Goal: Transaction & Acquisition: Purchase product/service

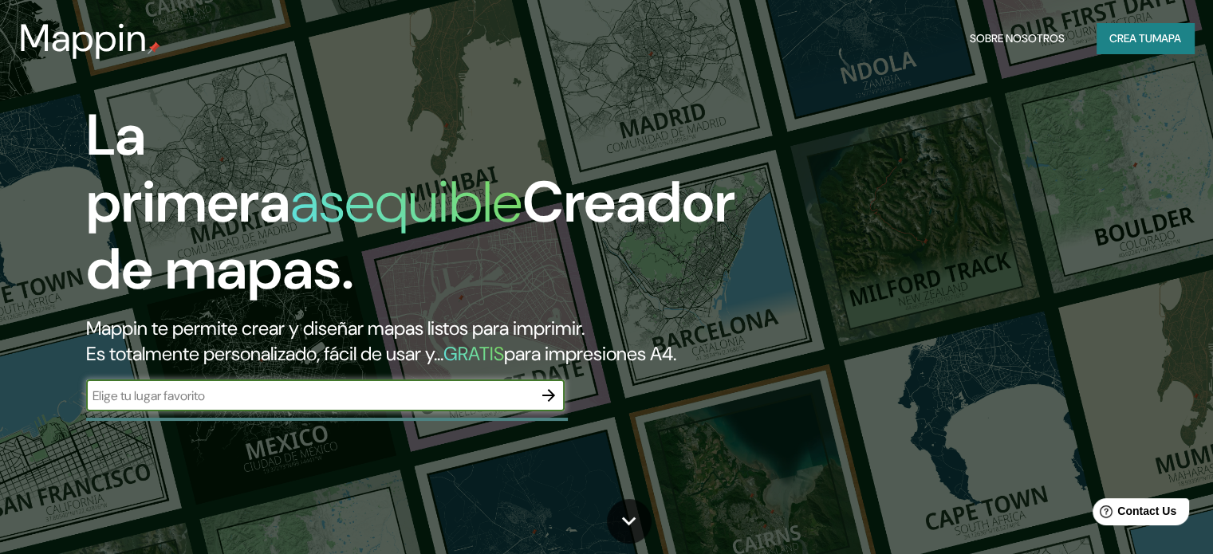
click at [1140, 29] on font "Crea tu" at bounding box center [1131, 38] width 43 height 21
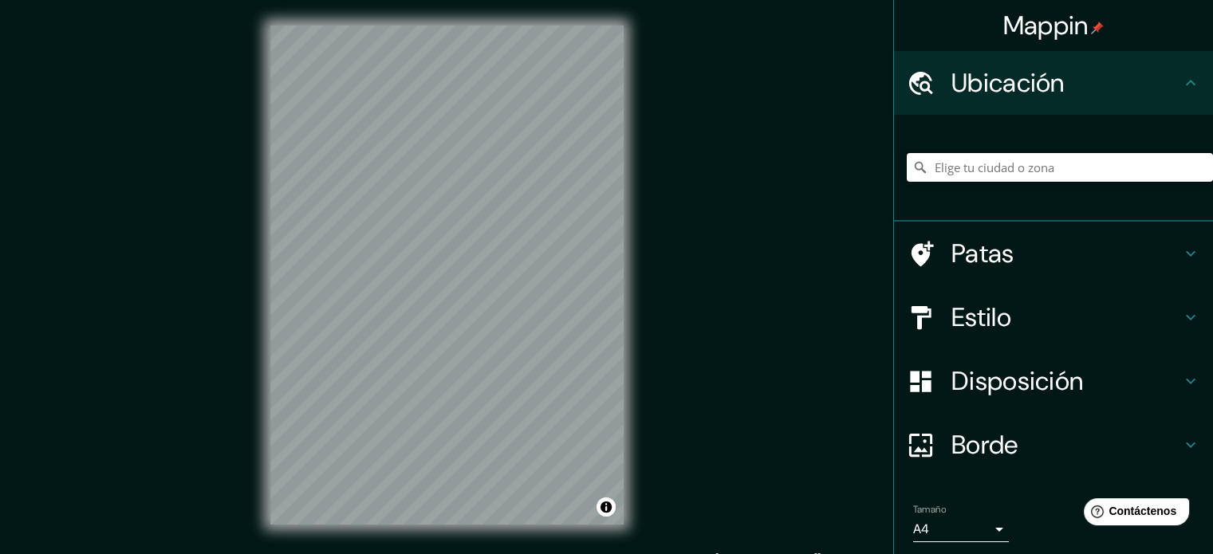
click at [1032, 164] on input "Elige tu ciudad o zona" at bounding box center [1060, 167] width 306 height 29
type input "Jutiapa, [GEOGRAPHIC_DATA], [GEOGRAPHIC_DATA]"
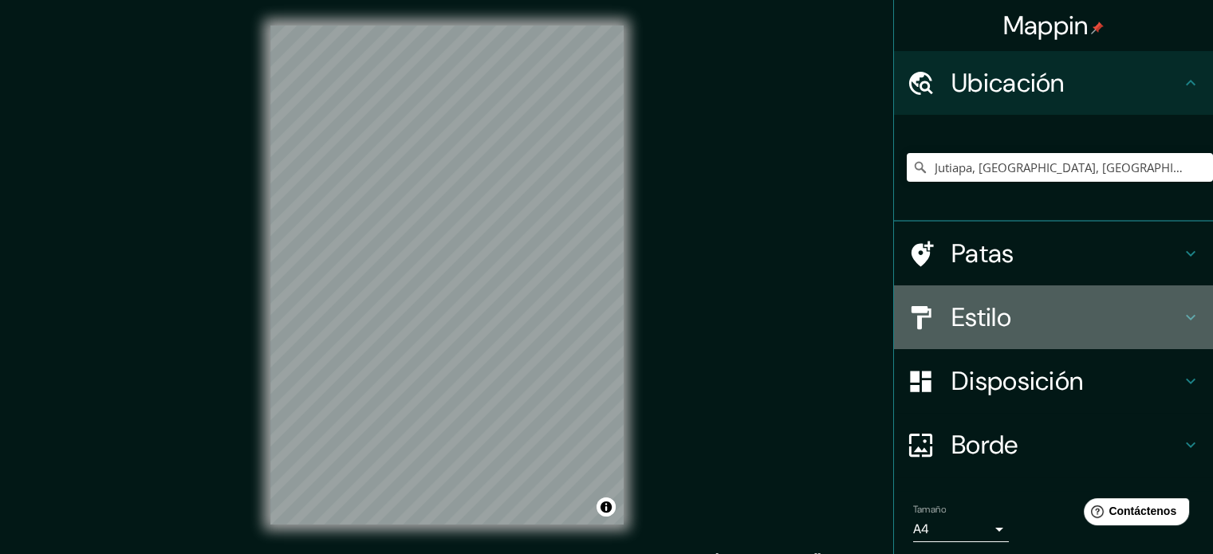
click at [1172, 328] on div "Estilo" at bounding box center [1053, 318] width 319 height 64
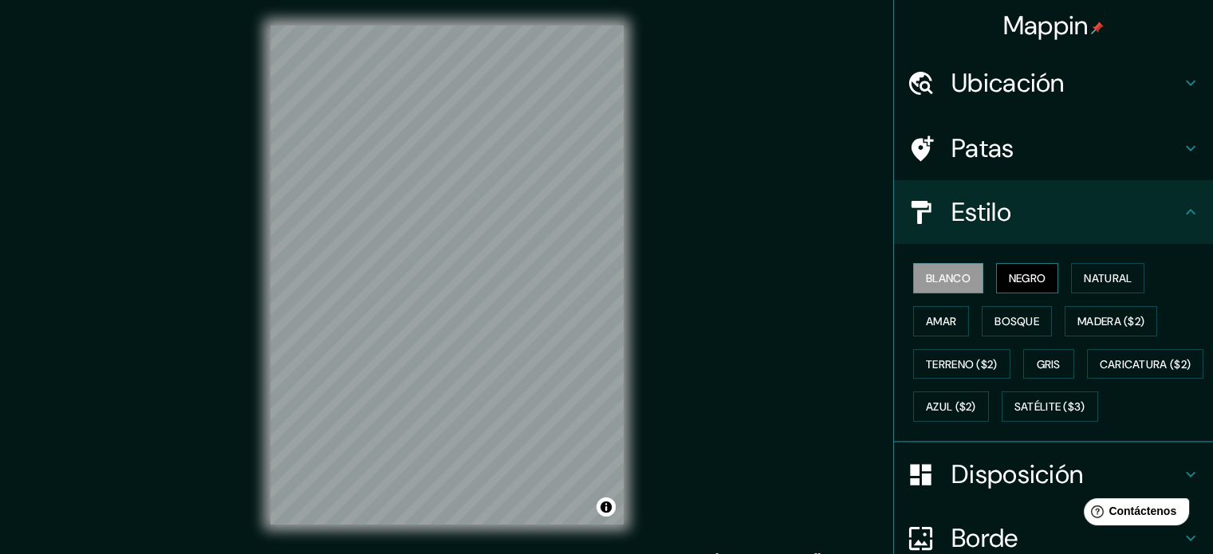
click at [1024, 276] on font "Negro" at bounding box center [1027, 278] width 37 height 14
drag, startPoint x: 1089, startPoint y: 274, endPoint x: 1089, endPoint y: 284, distance: 9.6
click at [1090, 274] on font "Natural" at bounding box center [1108, 278] width 48 height 14
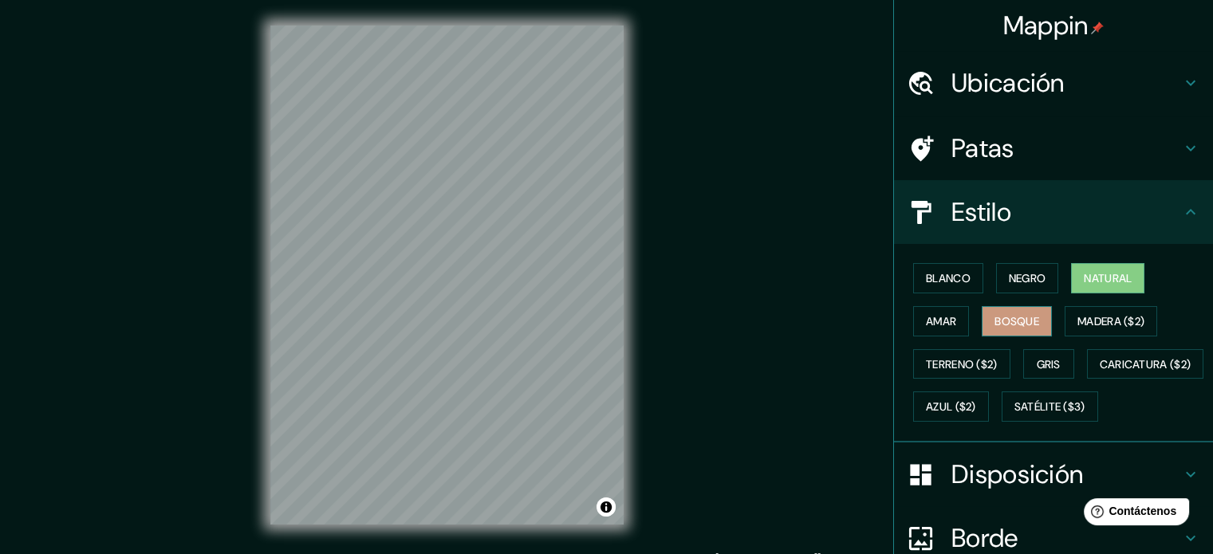
click at [1011, 327] on font "Bosque" at bounding box center [1017, 321] width 45 height 14
drag, startPoint x: 941, startPoint y: 321, endPoint x: 937, endPoint y: 336, distance: 15.7
click at [941, 321] on font "Amar" at bounding box center [941, 321] width 30 height 14
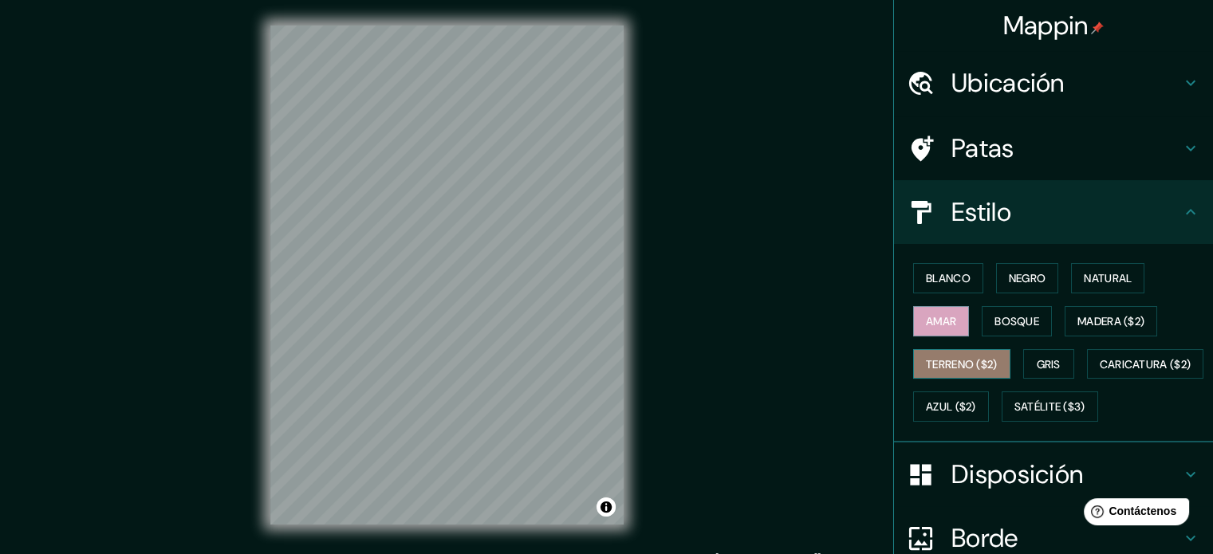
click at [938, 357] on font "Terreno ($2)" at bounding box center [962, 364] width 72 height 14
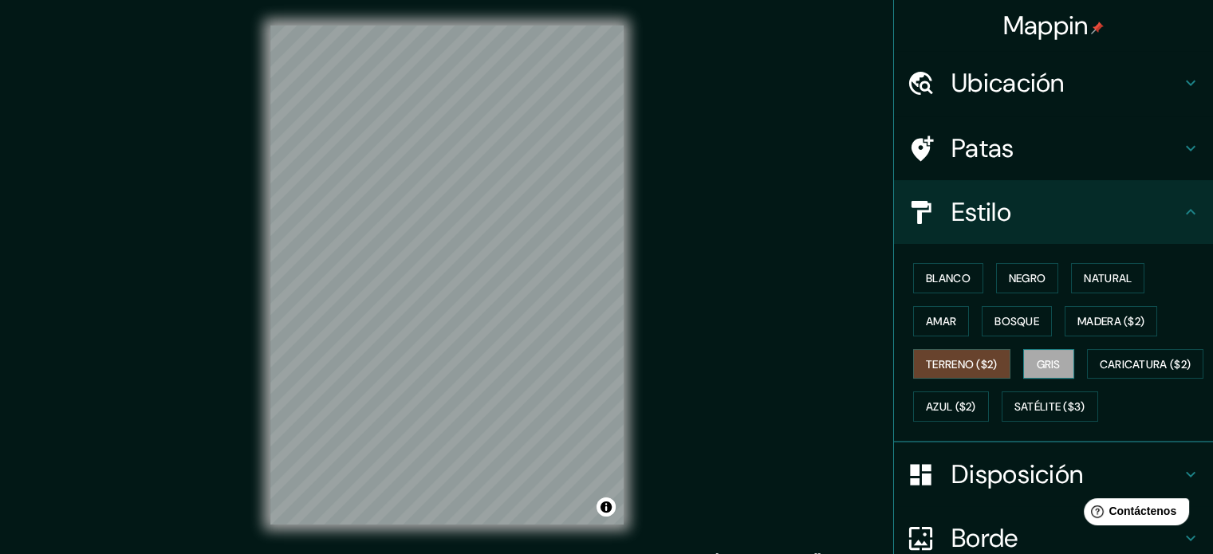
click at [1037, 362] on font "Gris" at bounding box center [1049, 364] width 24 height 14
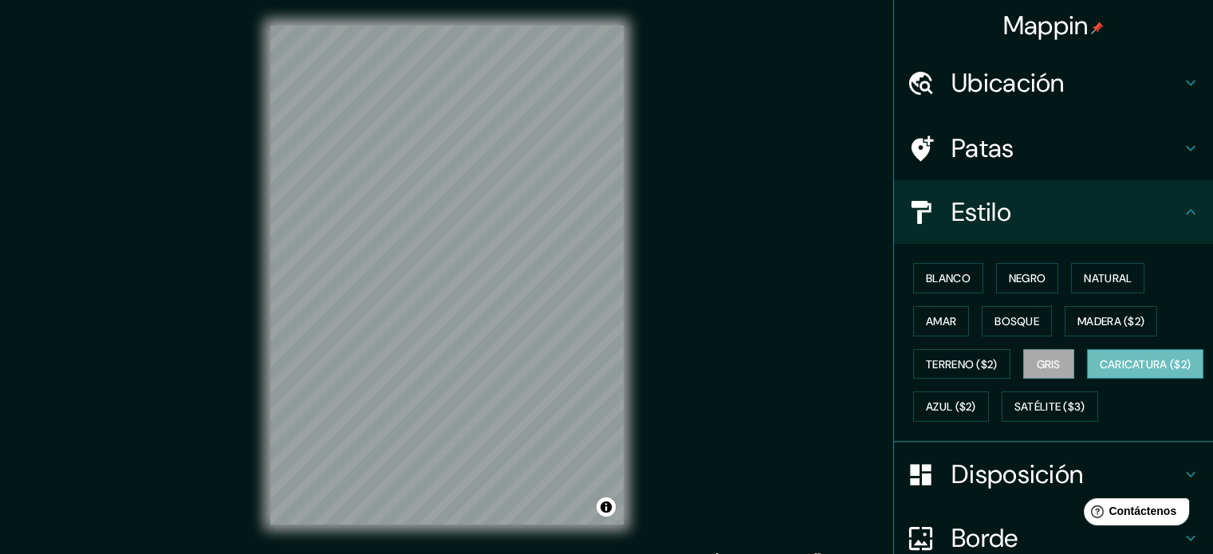
click at [1100, 372] on font "Caricatura ($2)" at bounding box center [1146, 364] width 92 height 14
click at [1015, 415] on font "Satélite ($3)" at bounding box center [1050, 407] width 71 height 14
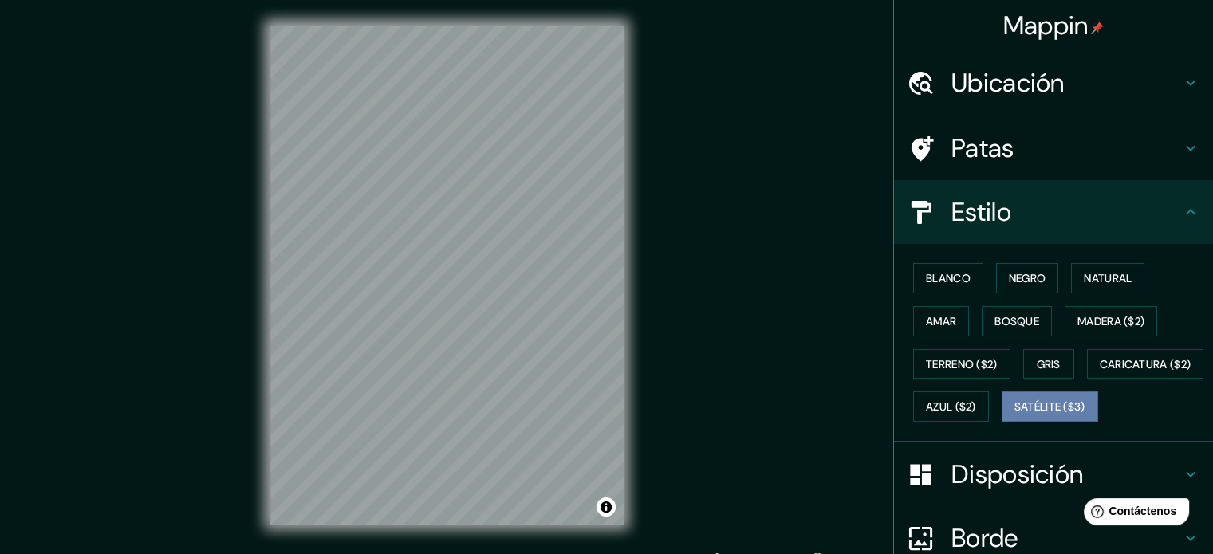
click at [1015, 415] on font "Satélite ($3)" at bounding box center [1050, 407] width 71 height 14
drag, startPoint x: 1102, startPoint y: 392, endPoint x: 1081, endPoint y: 405, distance: 24.8
click at [989, 394] on button "Azul ($2)" at bounding box center [951, 407] width 76 height 30
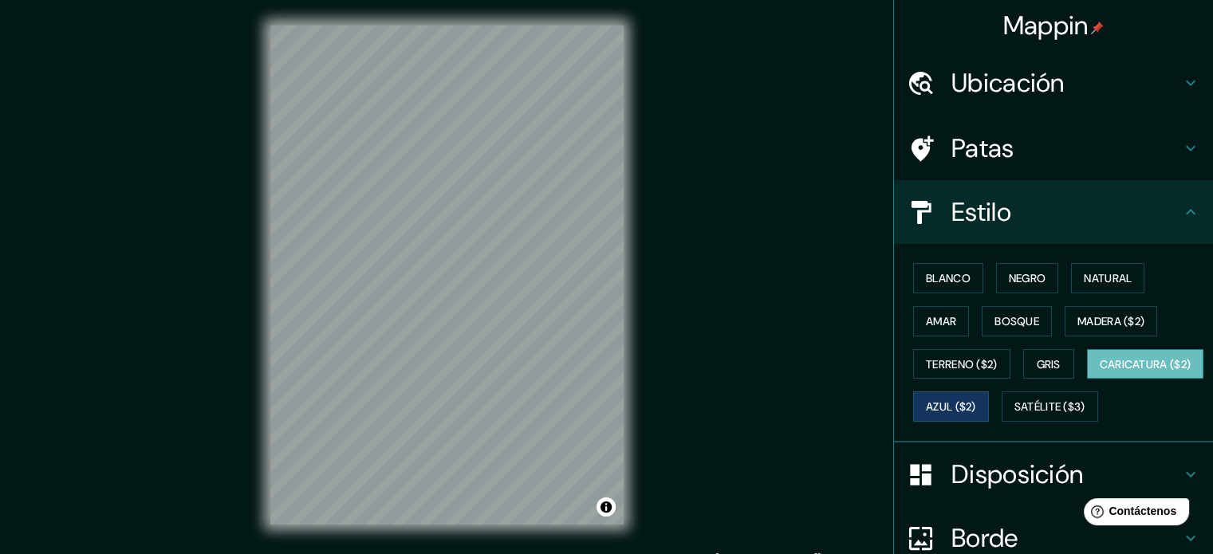
click at [1100, 372] on font "Caricatura ($2)" at bounding box center [1146, 364] width 92 height 14
click at [1110, 77] on h4 "Ubicación" at bounding box center [1067, 83] width 230 height 32
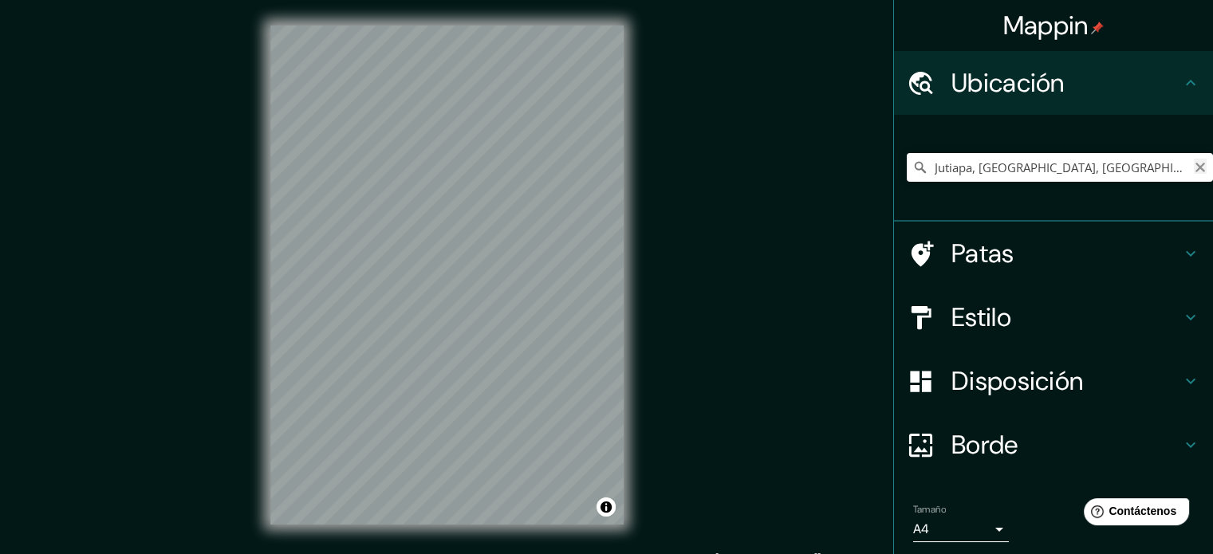
click at [1196, 171] on icon "Claro" at bounding box center [1201, 168] width 10 height 10
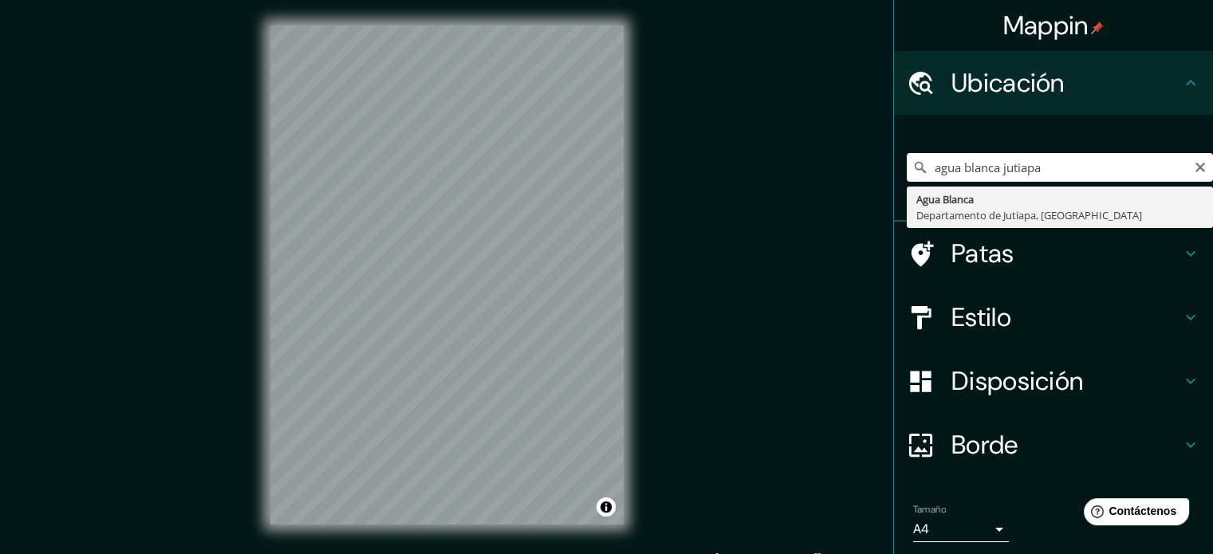
type input "[GEOGRAPHIC_DATA], [GEOGRAPHIC_DATA], [GEOGRAPHIC_DATA]"
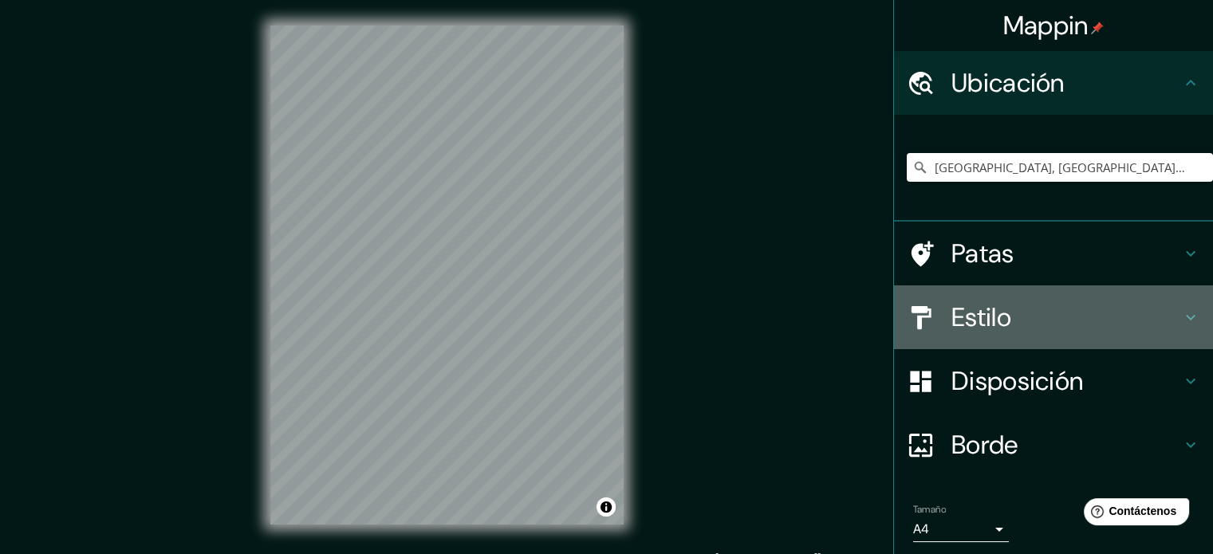
click at [1082, 318] on h4 "Estilo" at bounding box center [1067, 318] width 230 height 32
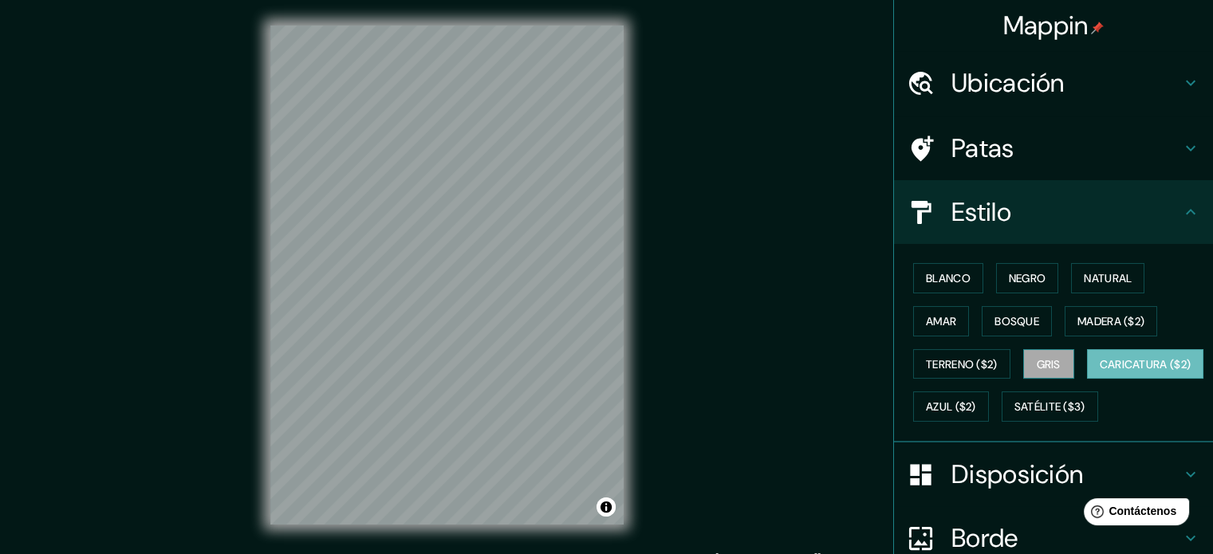
click at [1039, 373] on button "Gris" at bounding box center [1048, 364] width 51 height 30
click at [976, 405] on font "Azul ($2)" at bounding box center [951, 407] width 50 height 14
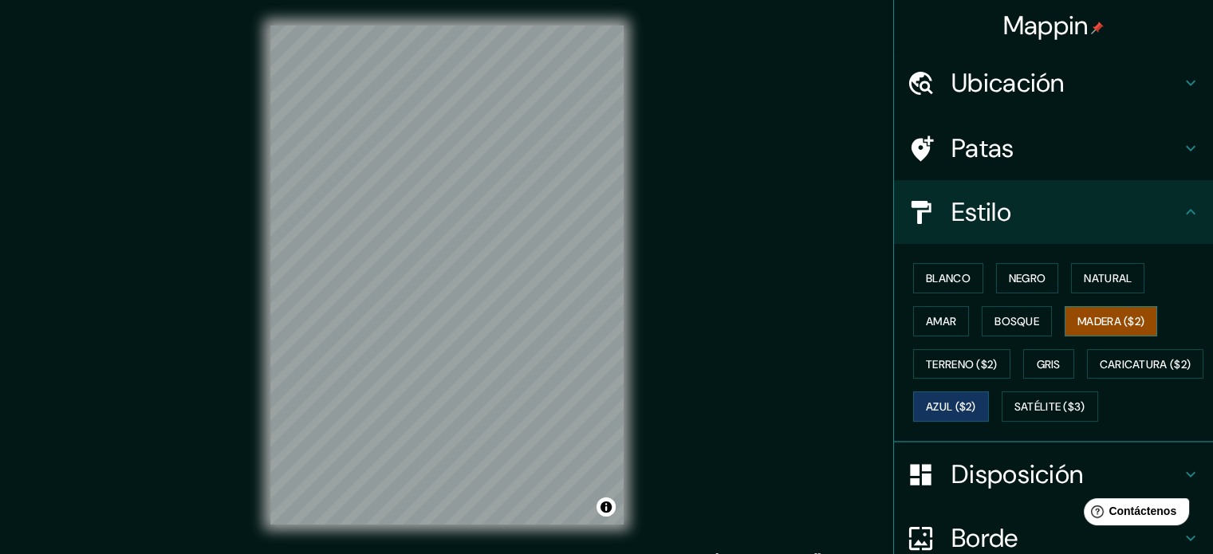
click at [1084, 333] on button "Madera ($2)" at bounding box center [1111, 321] width 93 height 30
click at [1092, 290] on button "Natural" at bounding box center [1107, 278] width 73 height 30
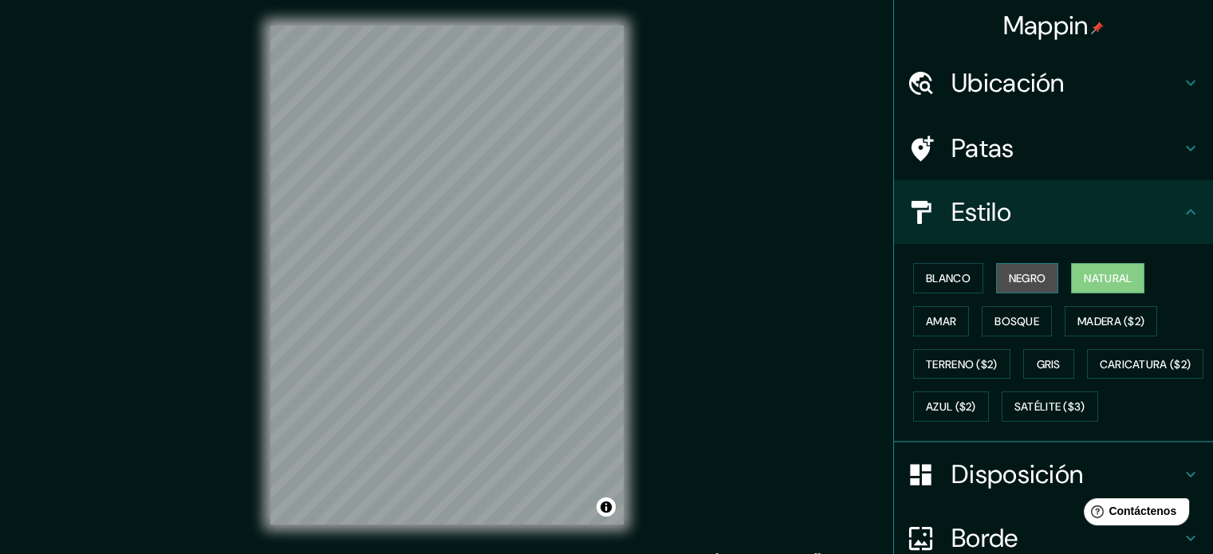
click at [1032, 277] on font "Negro" at bounding box center [1027, 278] width 37 height 14
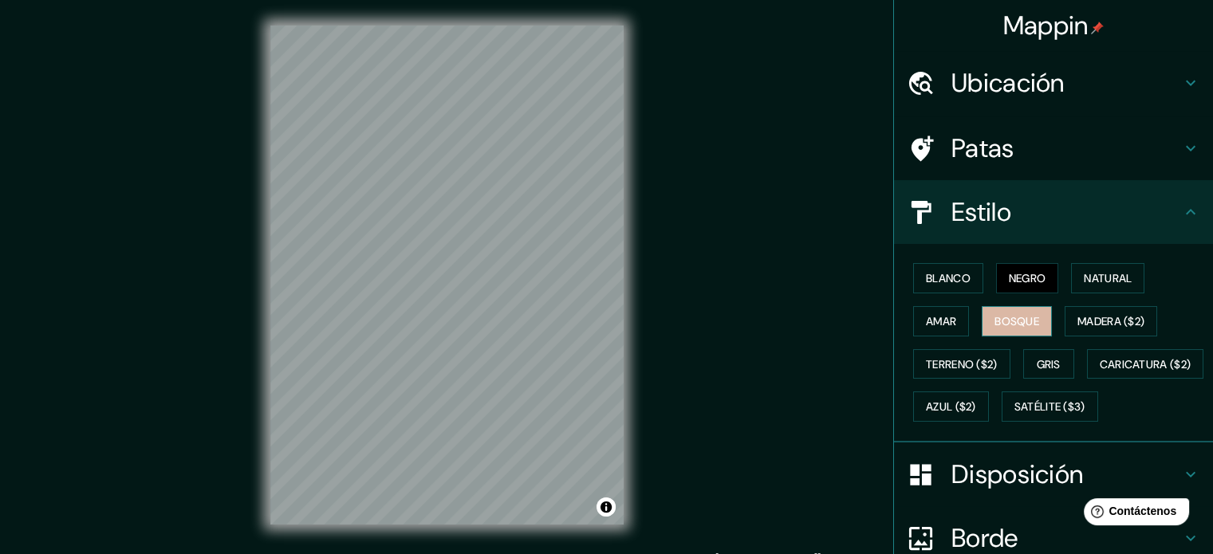
click at [1009, 314] on font "Bosque" at bounding box center [1017, 321] width 45 height 14
click at [926, 276] on font "Blanco" at bounding box center [948, 278] width 45 height 14
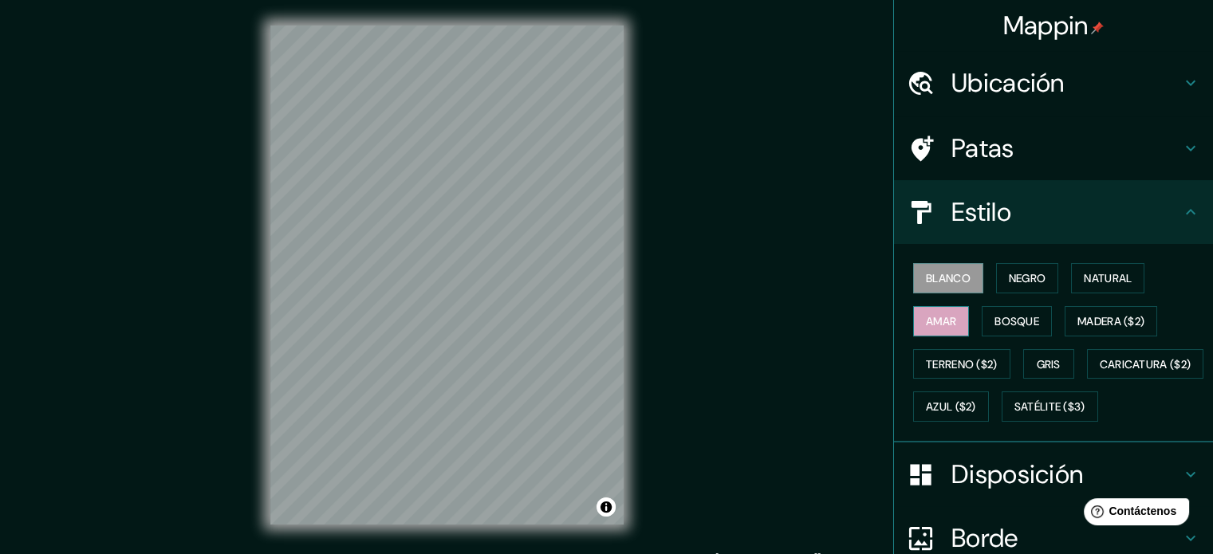
click at [935, 317] on font "Amar" at bounding box center [941, 321] width 30 height 14
click at [938, 380] on div "Blanco Negro Natural Amar Bosque Madera ($2) Terreno ($2) Gris Caricatura ($2) …" at bounding box center [1060, 342] width 306 height 171
click at [934, 369] on font "Terreno ($2)" at bounding box center [962, 364] width 72 height 21
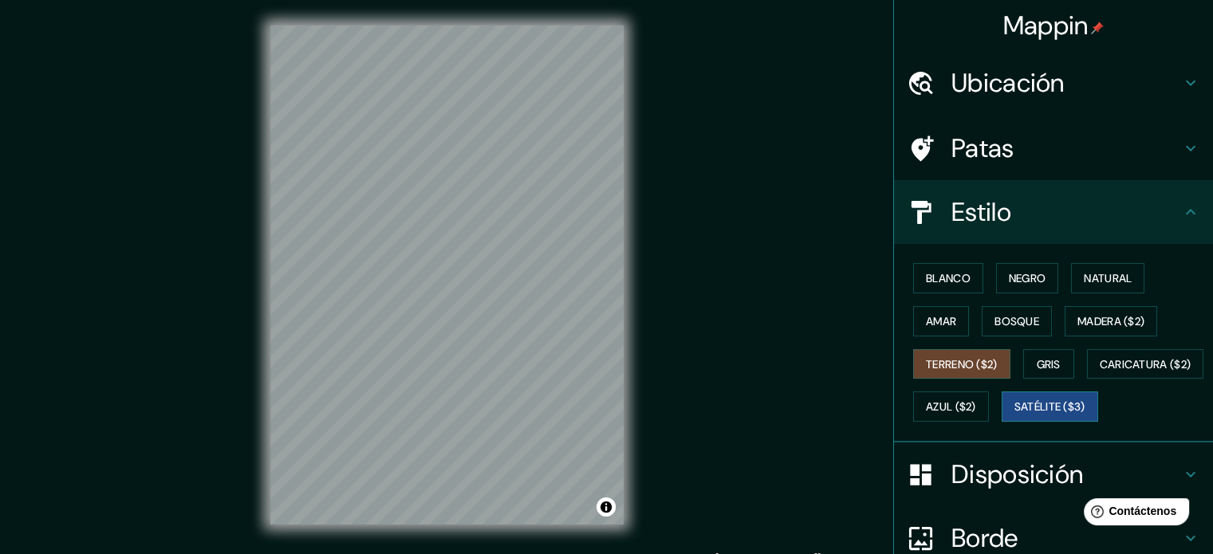
click at [1015, 415] on font "Satélite ($3)" at bounding box center [1050, 407] width 71 height 14
click at [928, 366] on font "Terreno ($2)" at bounding box center [962, 364] width 72 height 14
click at [926, 323] on font "Amar" at bounding box center [941, 321] width 30 height 14
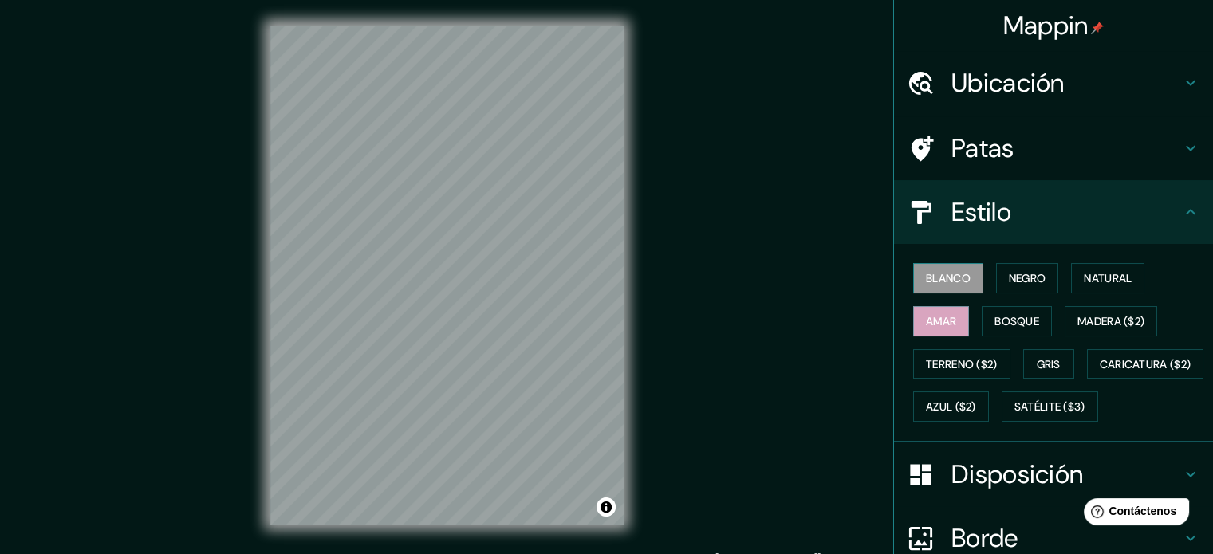
click at [940, 286] on font "Blanco" at bounding box center [948, 278] width 45 height 21
click at [1009, 286] on font "Negro" at bounding box center [1027, 278] width 37 height 21
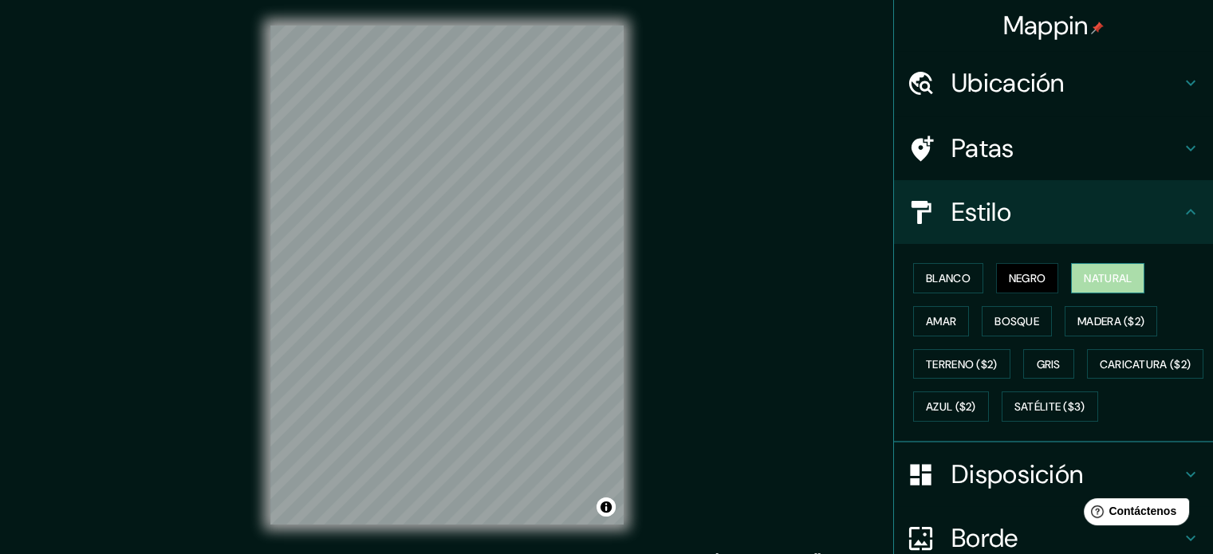
click at [1091, 285] on font "Natural" at bounding box center [1108, 278] width 48 height 21
click at [1119, 142] on h4 "Patas" at bounding box center [1067, 148] width 230 height 32
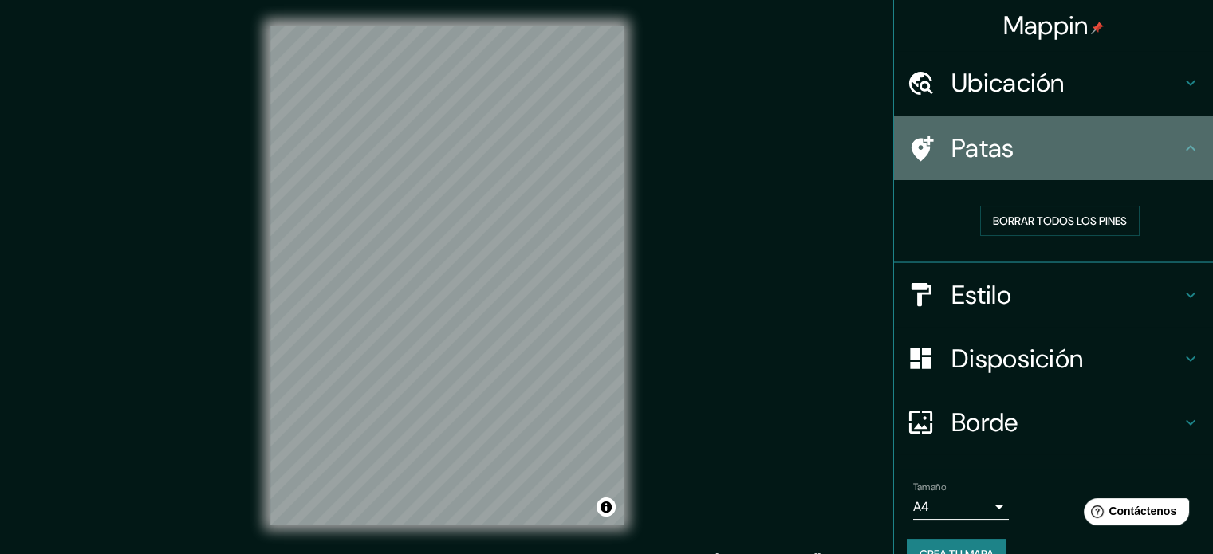
click at [1108, 157] on h4 "Patas" at bounding box center [1067, 148] width 230 height 32
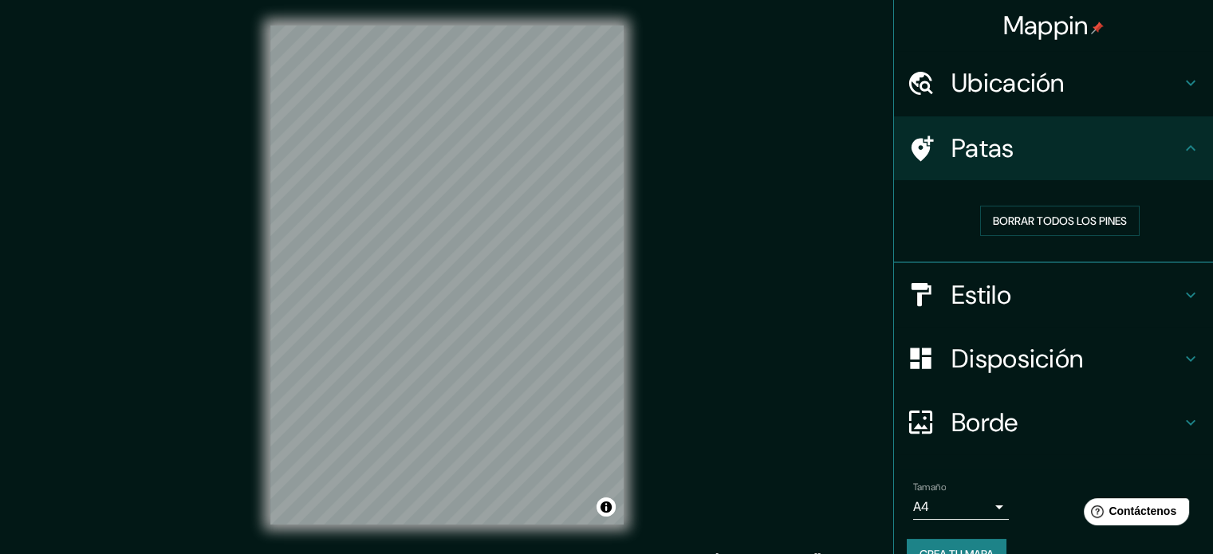
click at [1149, 299] on h4 "Estilo" at bounding box center [1067, 295] width 230 height 32
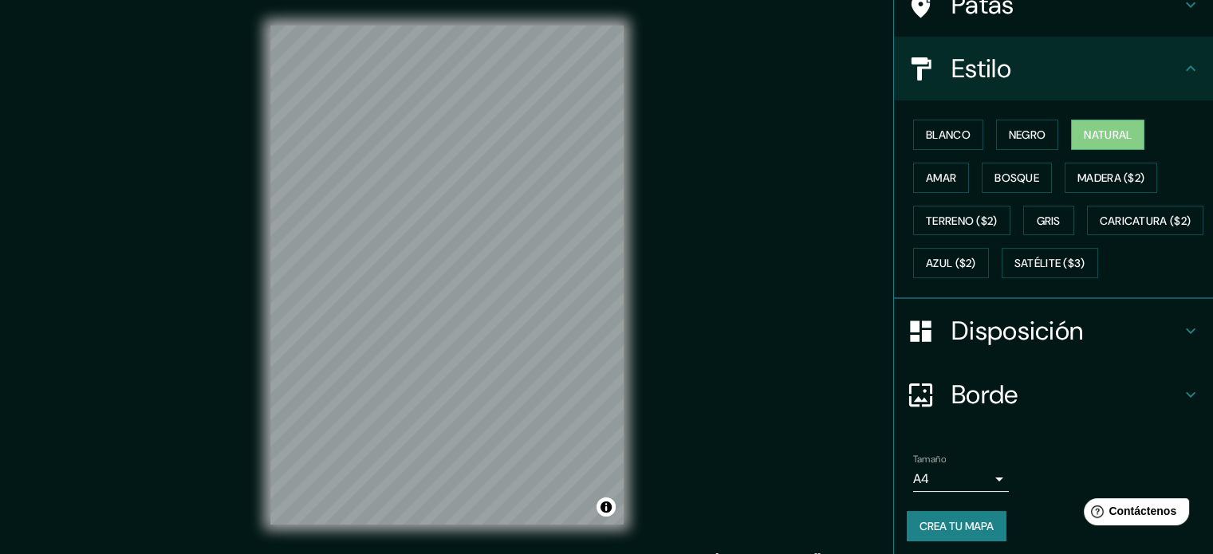
scroll to position [188, 0]
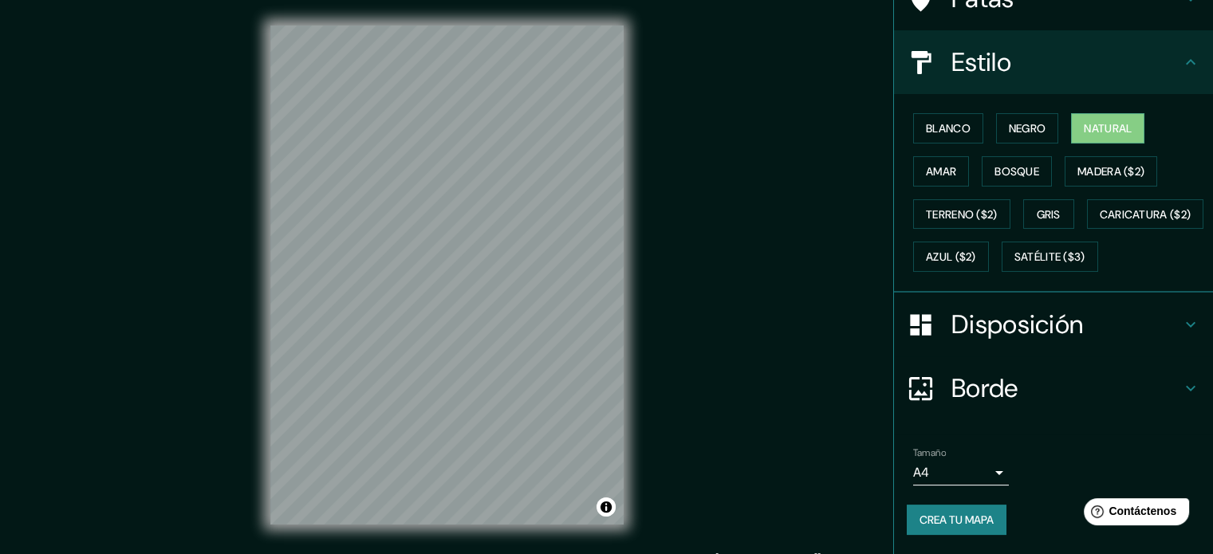
click at [1161, 320] on h4 "Disposición" at bounding box center [1067, 325] width 230 height 32
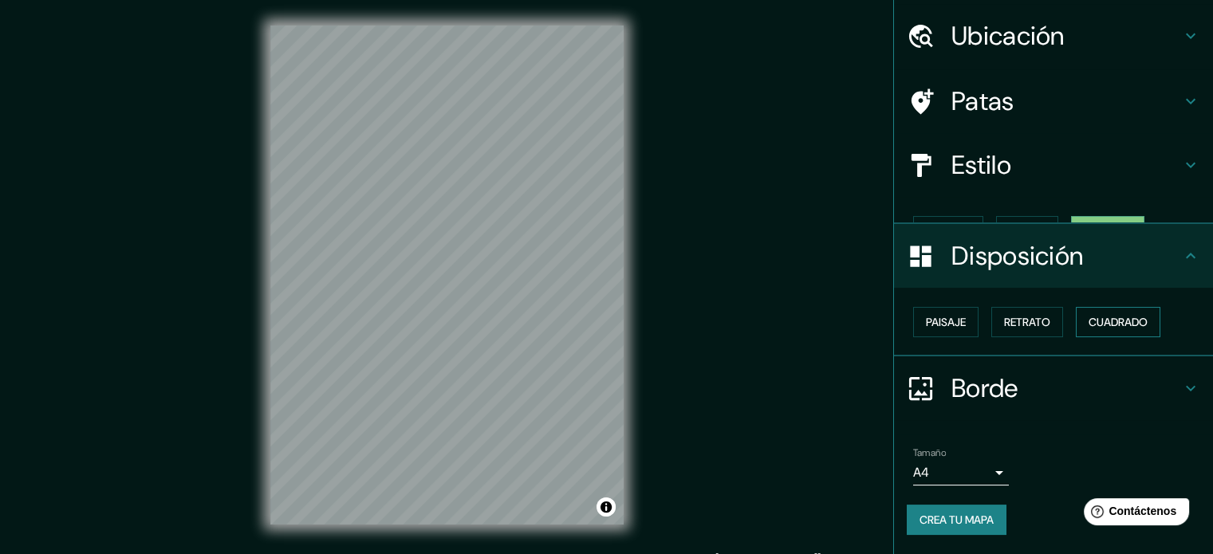
scroll to position [19, 0]
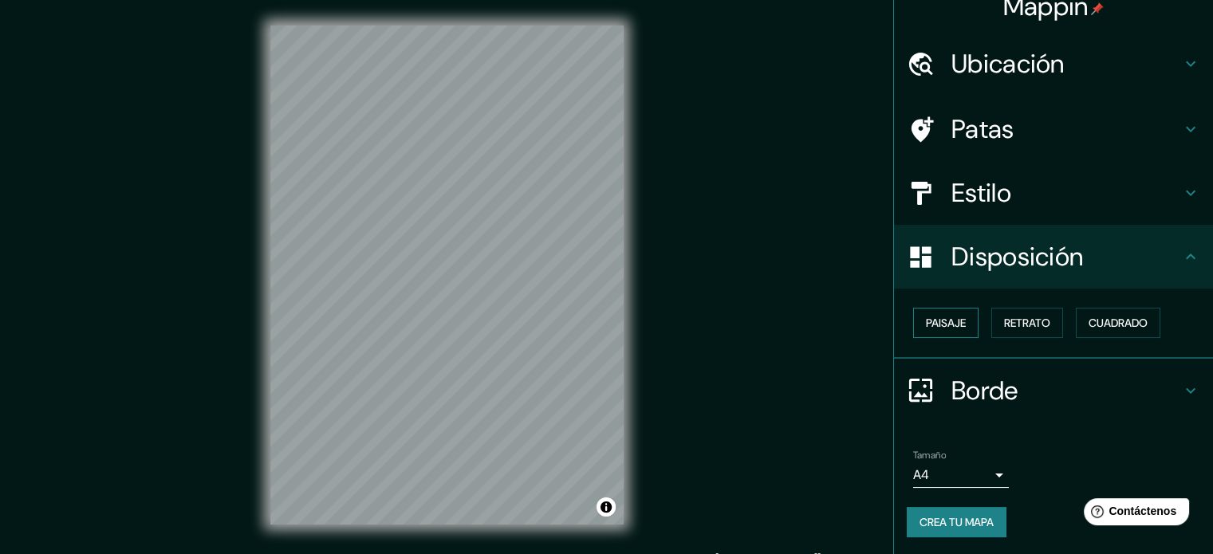
click at [938, 331] on font "Paisaje" at bounding box center [946, 323] width 40 height 21
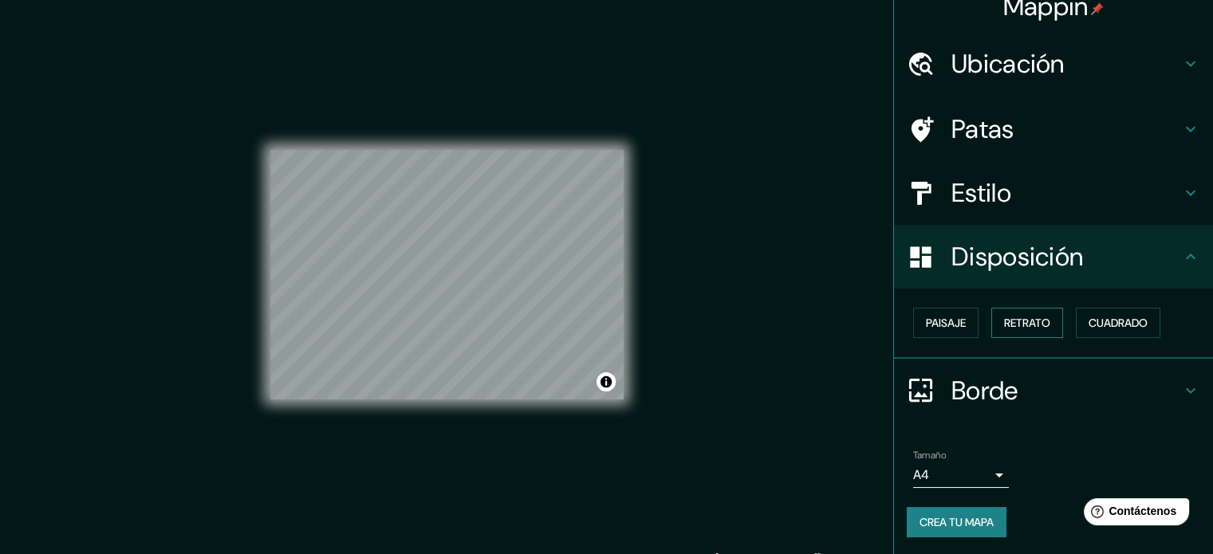
click at [1023, 329] on font "Retrato" at bounding box center [1027, 323] width 46 height 14
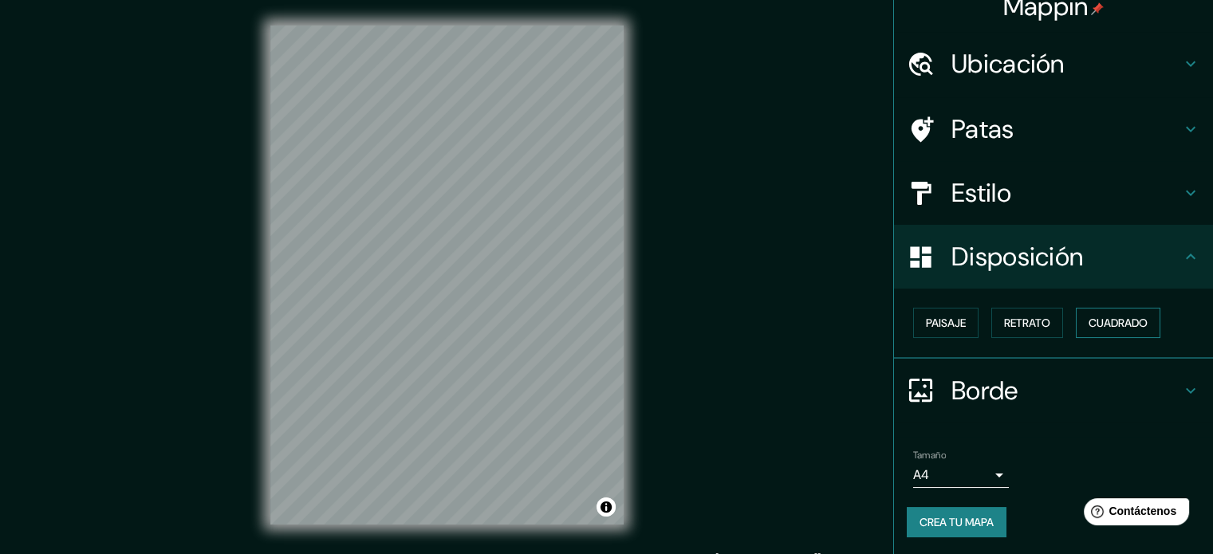
click at [1097, 327] on font "Cuadrado" at bounding box center [1118, 323] width 59 height 14
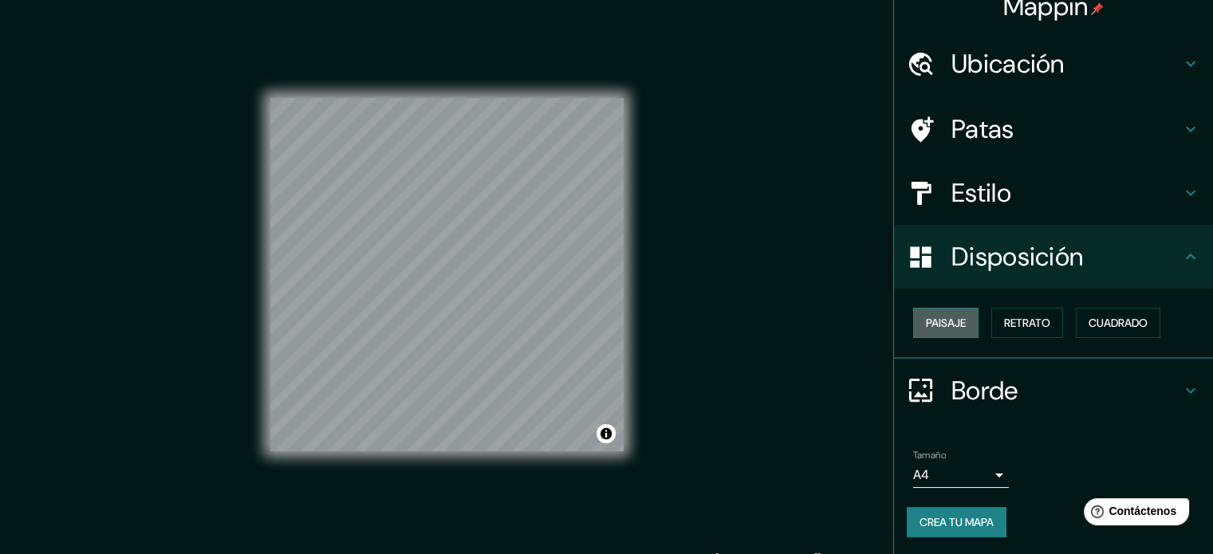
click at [944, 318] on font "Paisaje" at bounding box center [946, 323] width 40 height 14
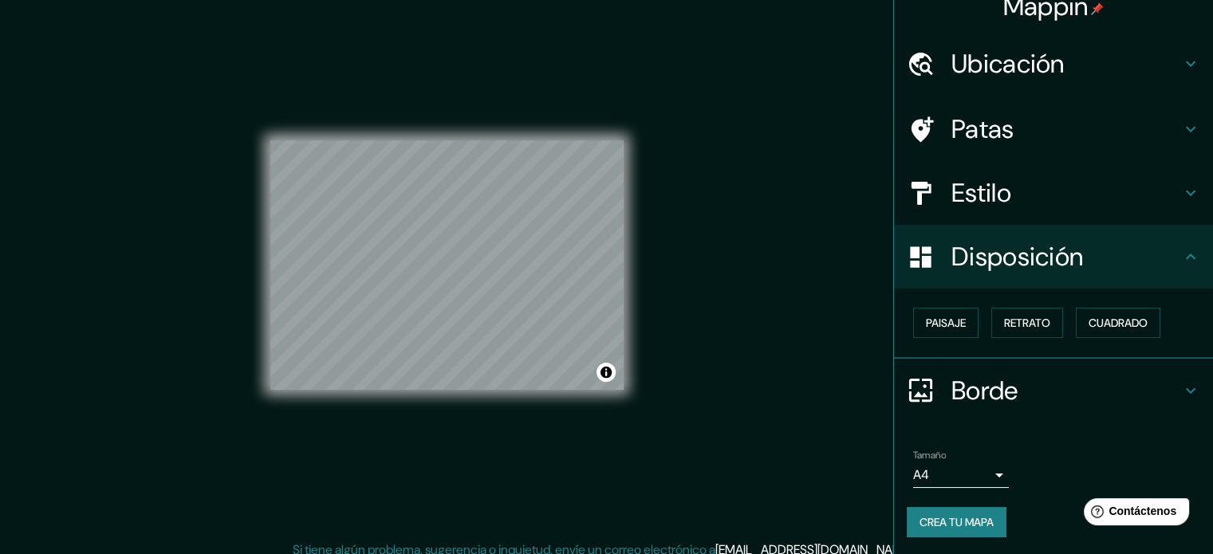
scroll to position [21, 0]
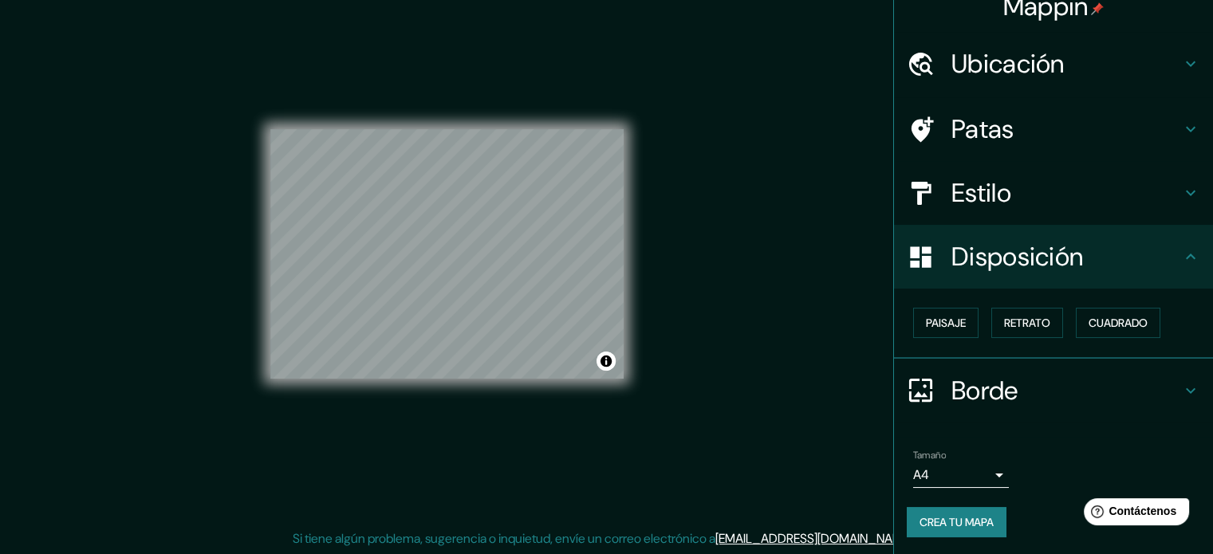
click at [973, 525] on font "Crea tu mapa" at bounding box center [957, 522] width 74 height 14
